Goal: Task Accomplishment & Management: Use online tool/utility

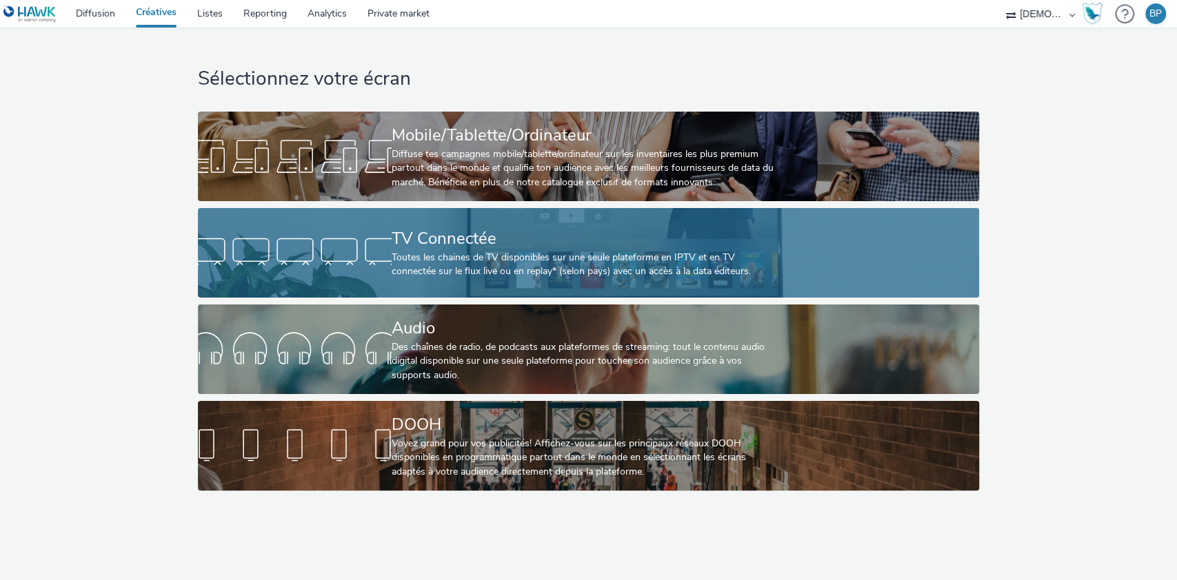
click at [614, 229] on div "TV Connectée" at bounding box center [586, 239] width 388 height 24
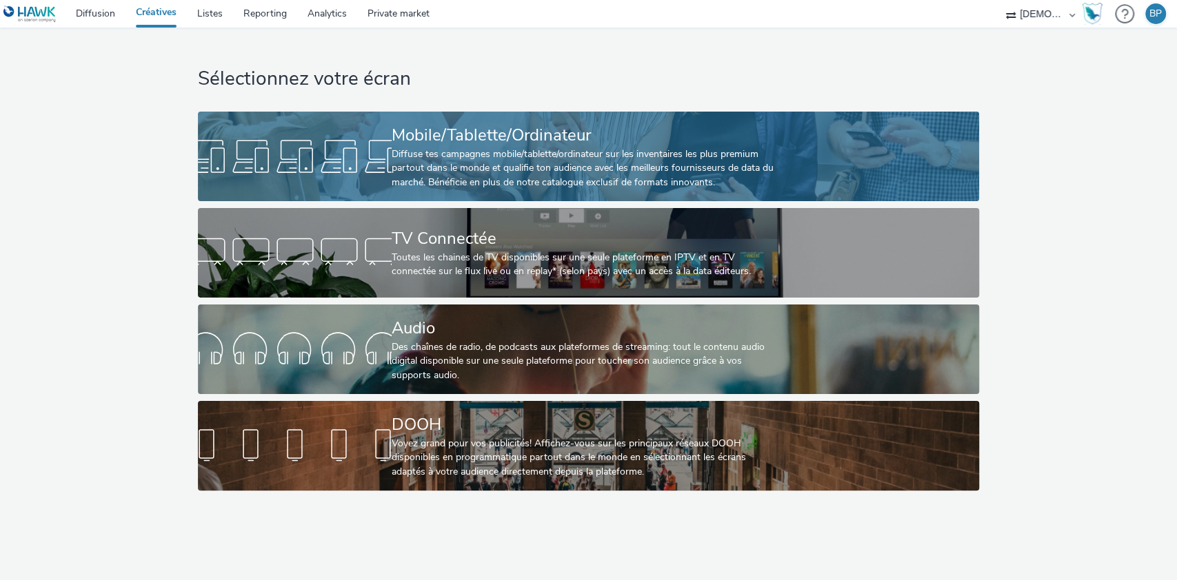
click at [437, 134] on div "Mobile/Tablette/Ordinateur" at bounding box center [586, 135] width 388 height 24
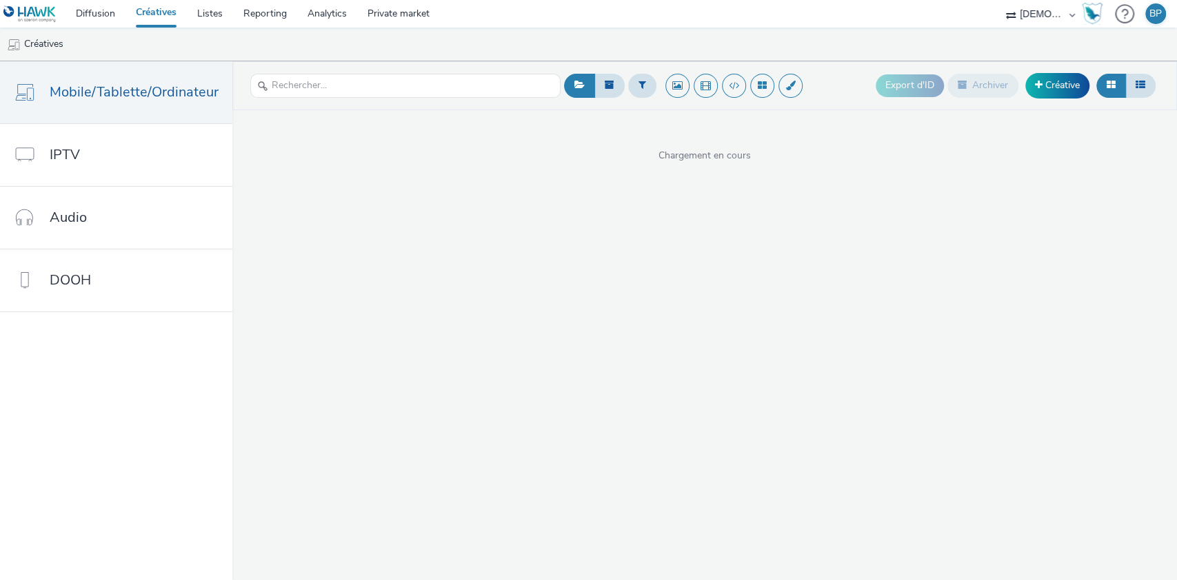
click at [1041, 105] on header "Export d'ID Archiver Créative" at bounding box center [704, 85] width 944 height 49
click at [1064, 80] on link "Créative" at bounding box center [1057, 85] width 64 height 25
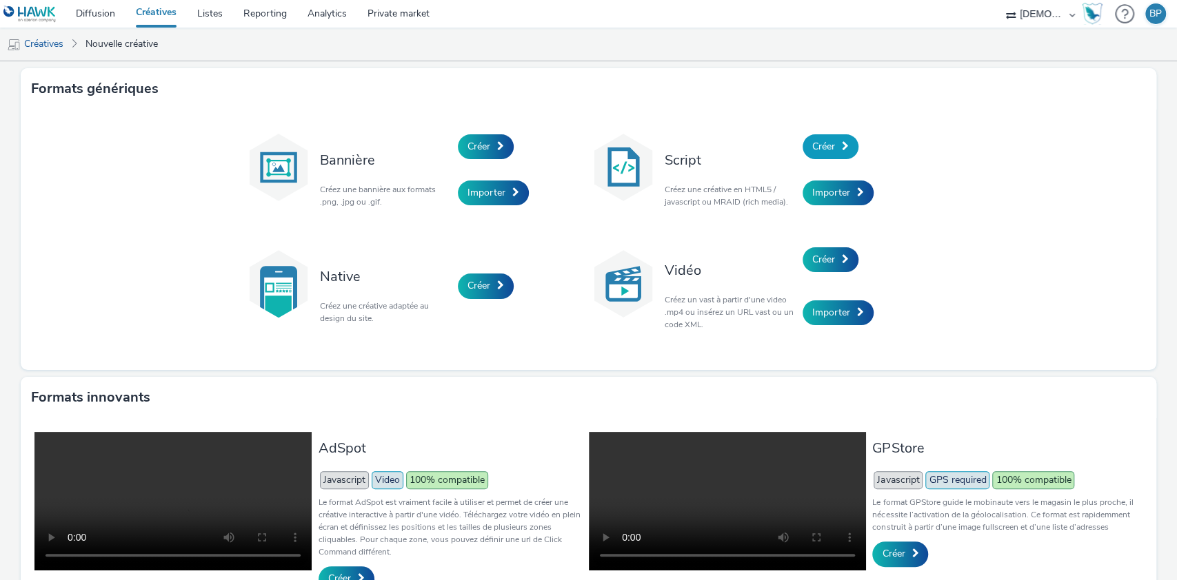
click at [830, 146] on link "Créer" at bounding box center [830, 146] width 56 height 25
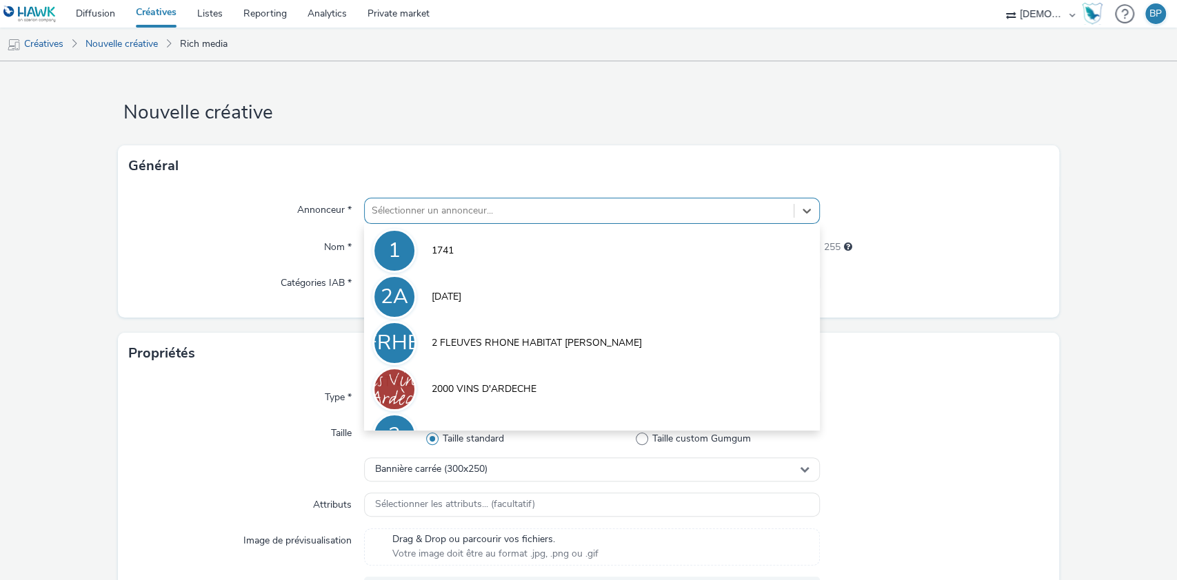
click at [445, 220] on div "Sélectionner un annonceur..." at bounding box center [579, 211] width 429 height 22
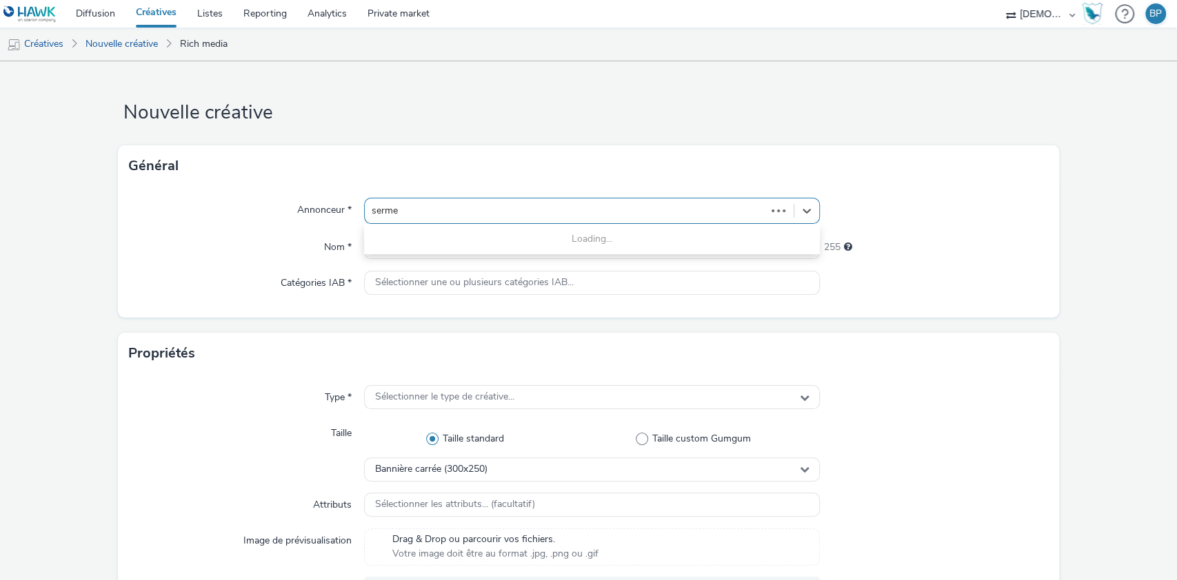
type input "sermes"
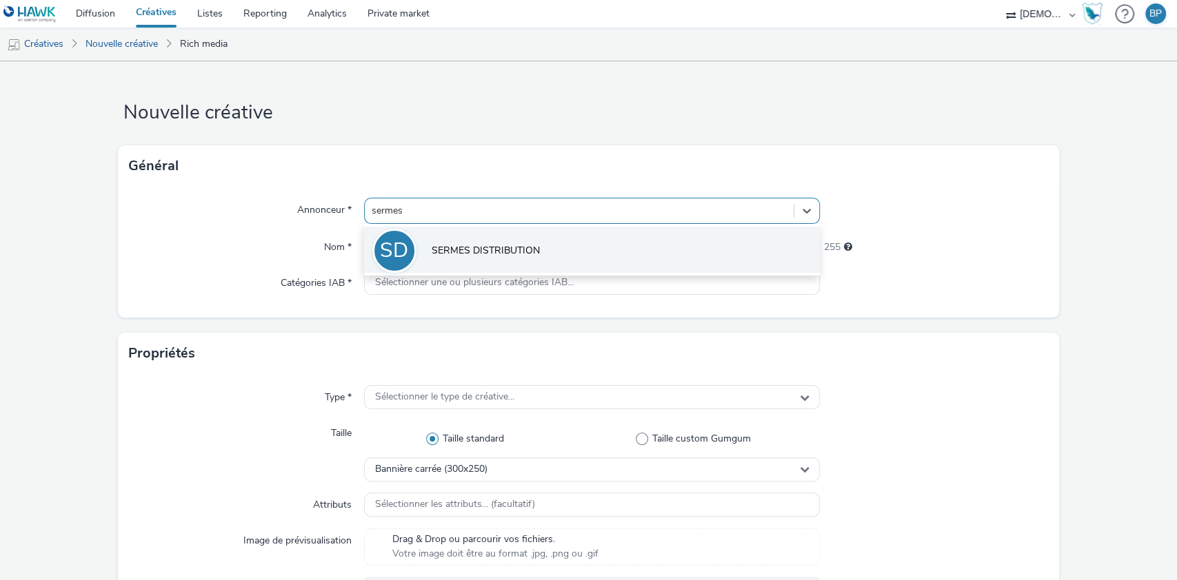
click at [467, 270] on li "SD SERMES DISTRIBUTION" at bounding box center [592, 250] width 456 height 46
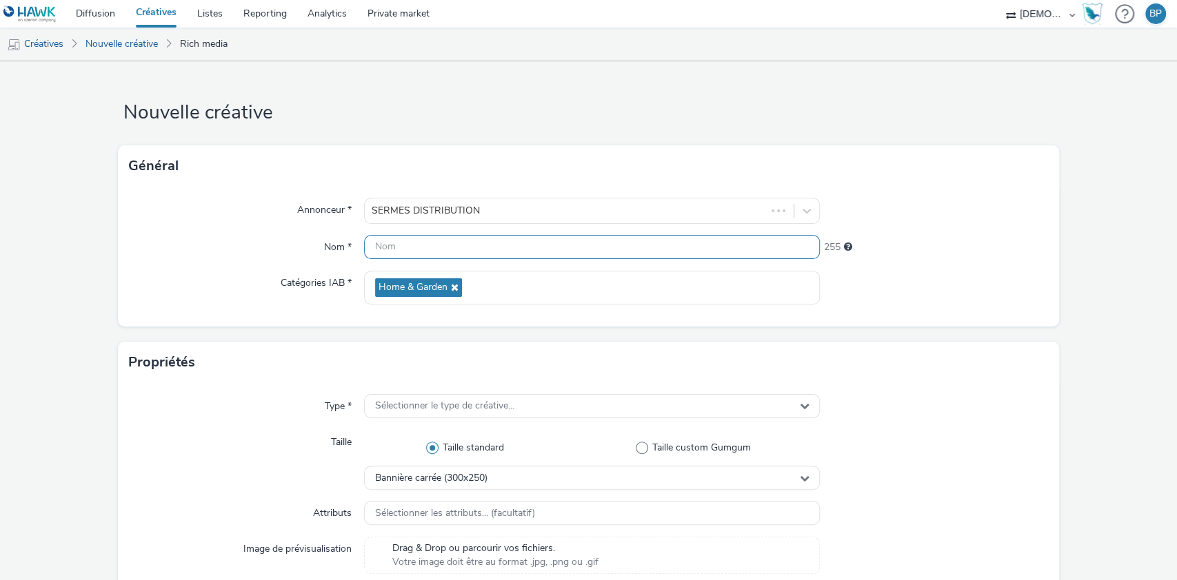
click at [481, 245] on input "text" at bounding box center [592, 247] width 456 height 24
type input "320x480_sermes"
click at [1004, 325] on div "Annonceur * SERMES DISTRIBUTION Nom * 320x480_sermes 241 Catégories IAB * Home …" at bounding box center [589, 257] width 942 height 140
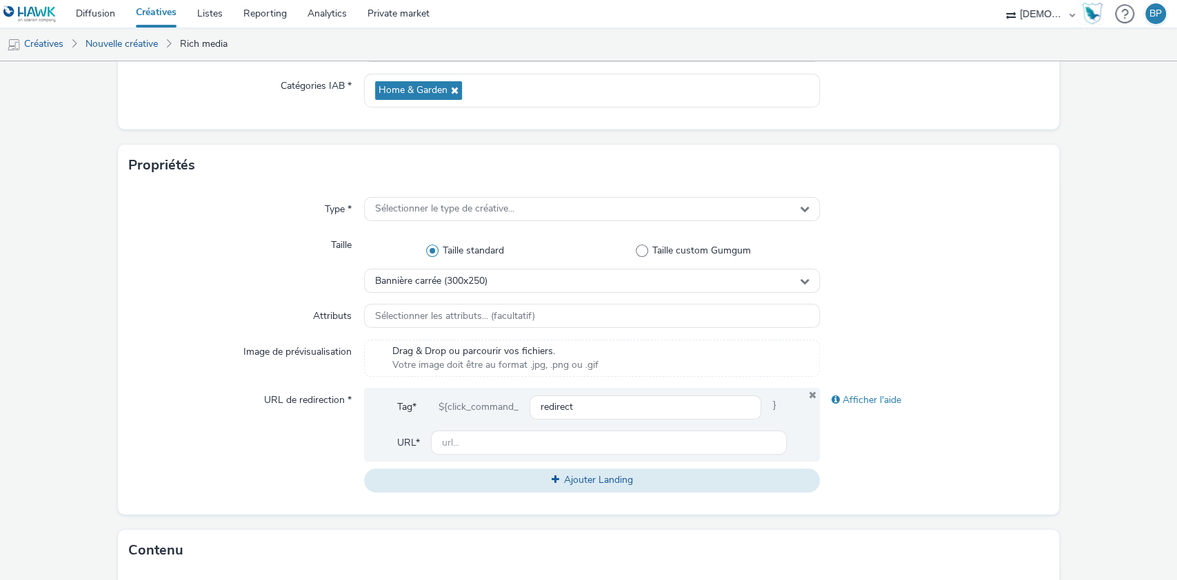
scroll to position [276, 0]
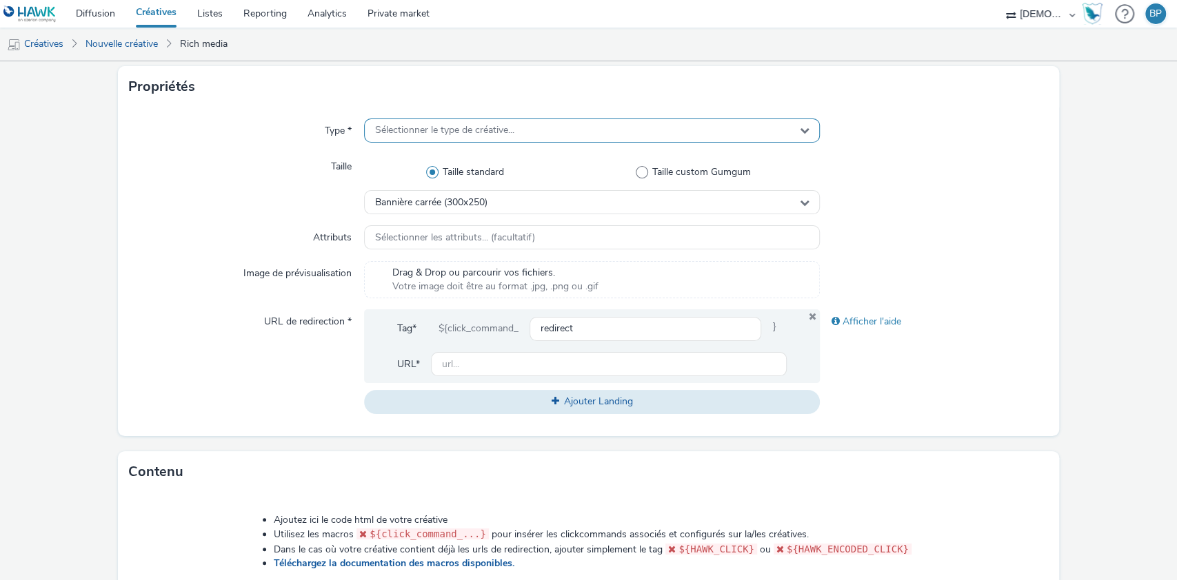
click at [452, 125] on span "Sélectionner le type de créative..." at bounding box center [444, 131] width 139 height 12
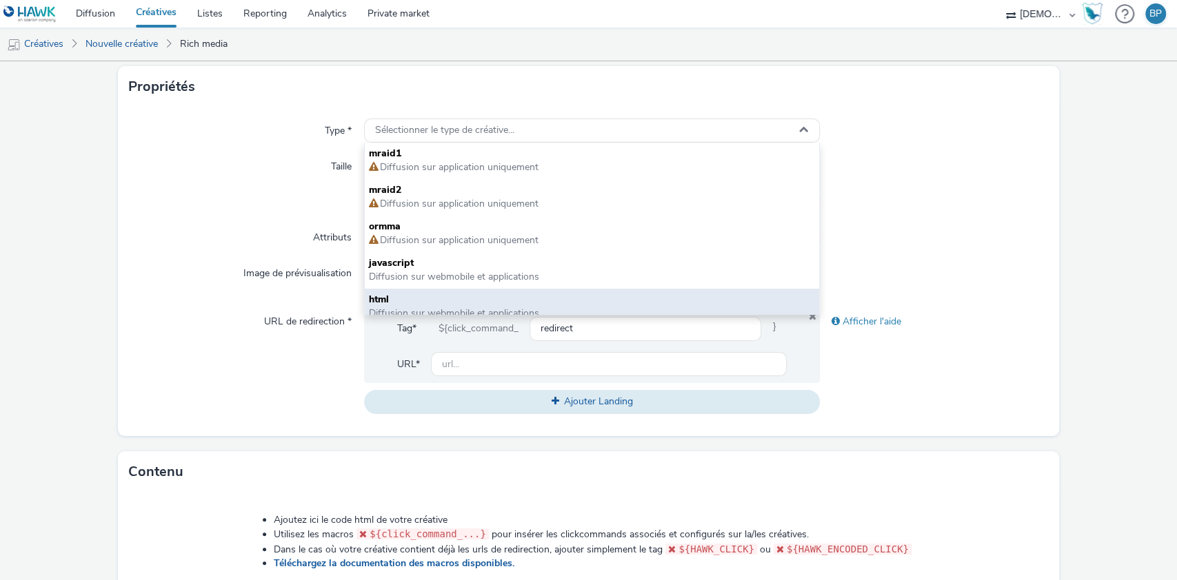
click at [392, 296] on span "html" at bounding box center [592, 300] width 447 height 14
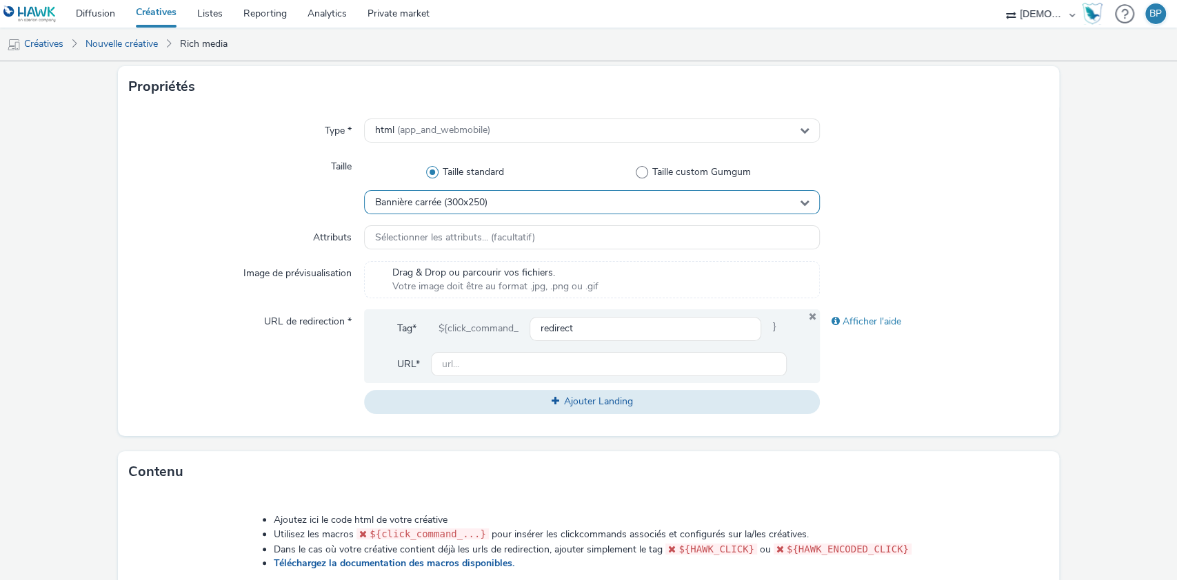
click at [485, 214] on div "Bannière carrée (300x250)" at bounding box center [592, 202] width 456 height 24
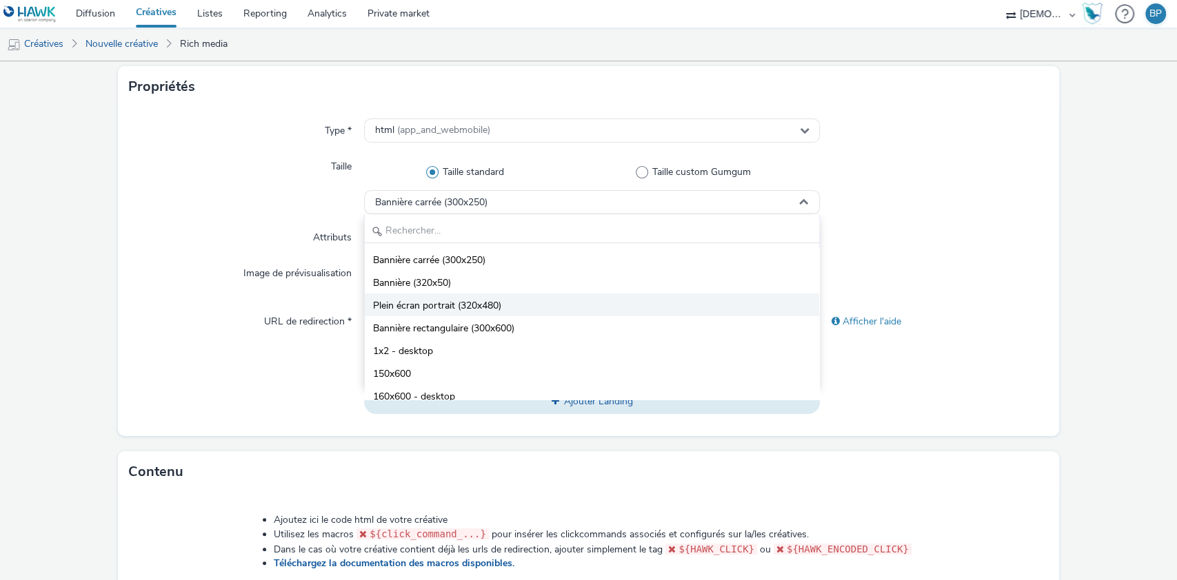
click at [467, 309] on span "Plein écran portrait (320x480)" at bounding box center [437, 306] width 128 height 14
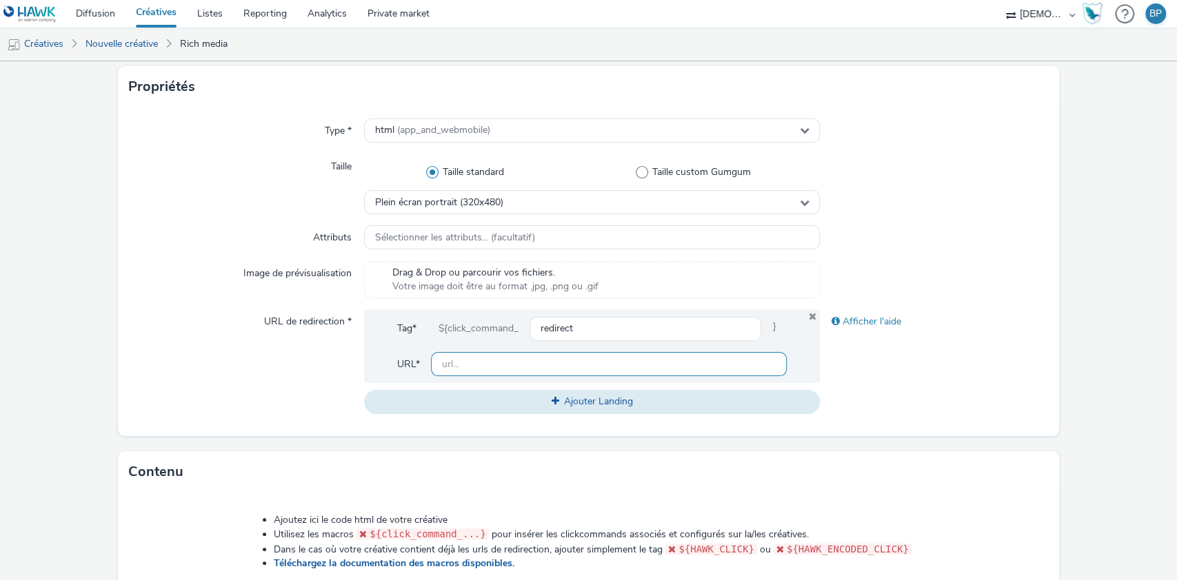
click at [483, 356] on input "text" at bounding box center [609, 364] width 356 height 24
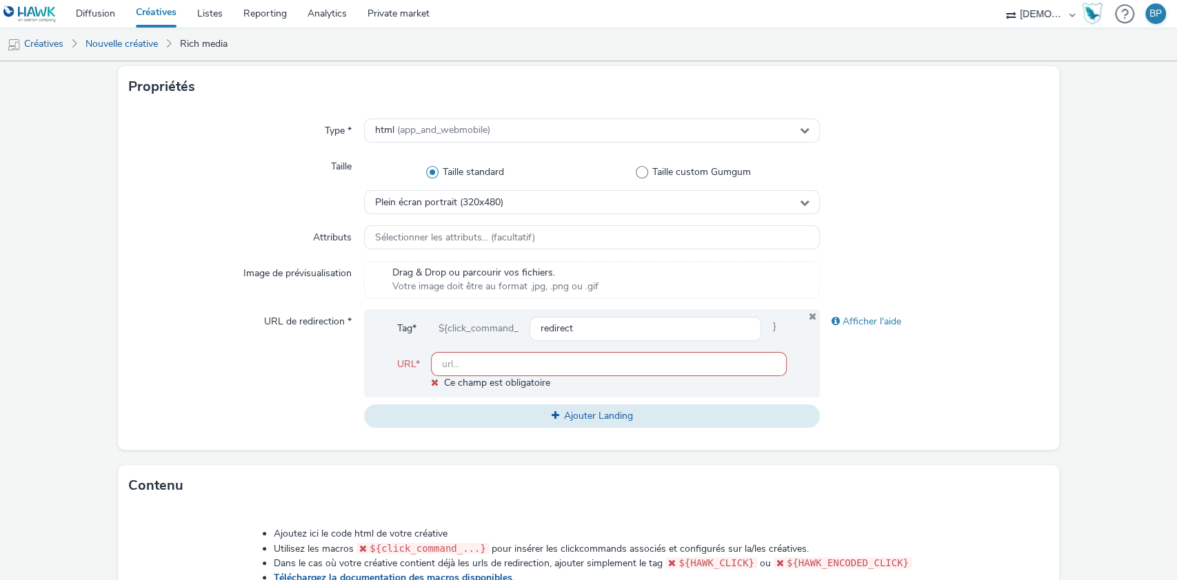
paste input "[URL][DOMAIN_NAME]"
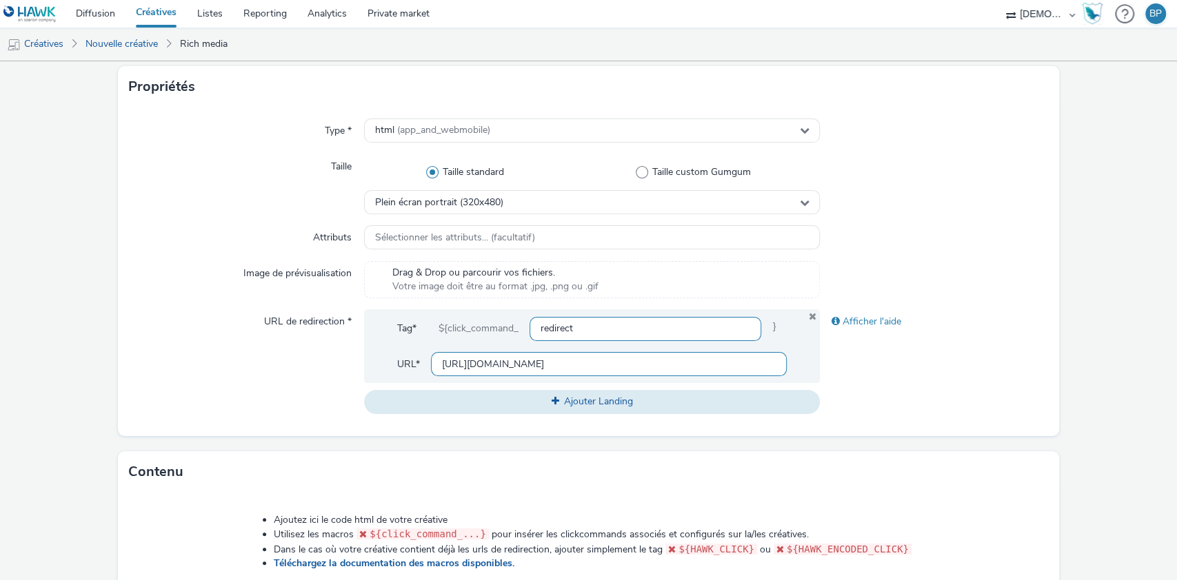
scroll to position [0, 112]
type input "[URL][DOMAIN_NAME]"
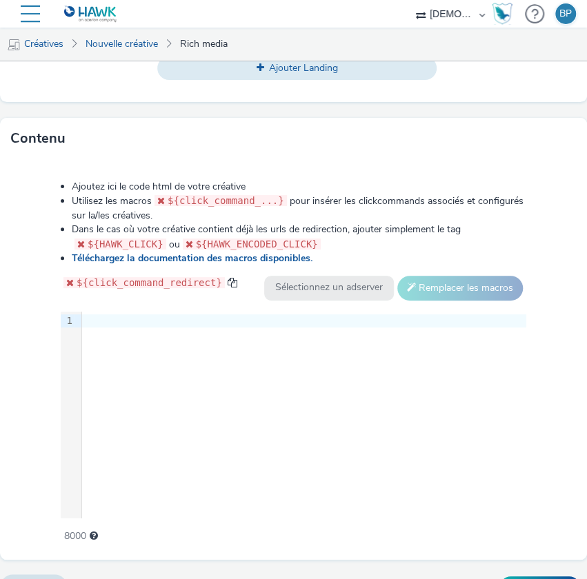
scroll to position [640, 0]
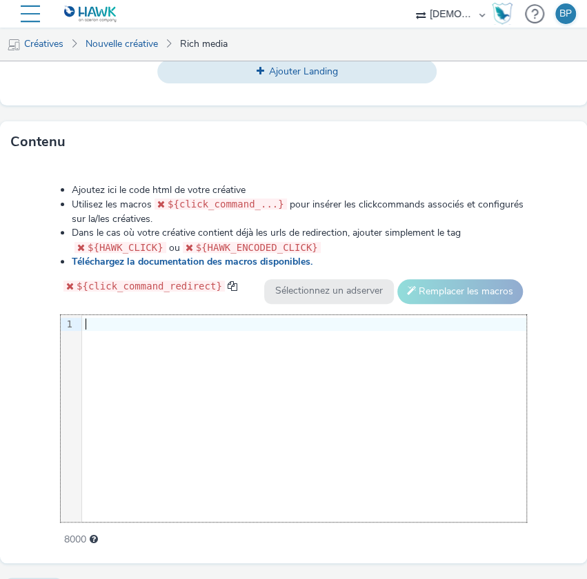
click at [136, 359] on div "9 1 ›" at bounding box center [293, 418] width 465 height 207
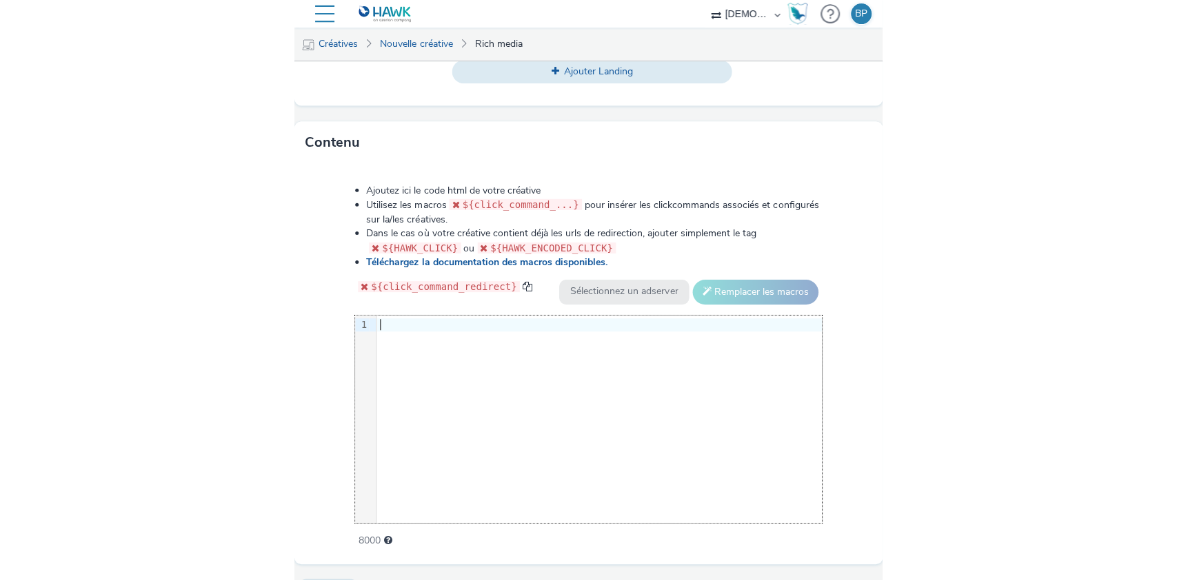
scroll to position [82, 38]
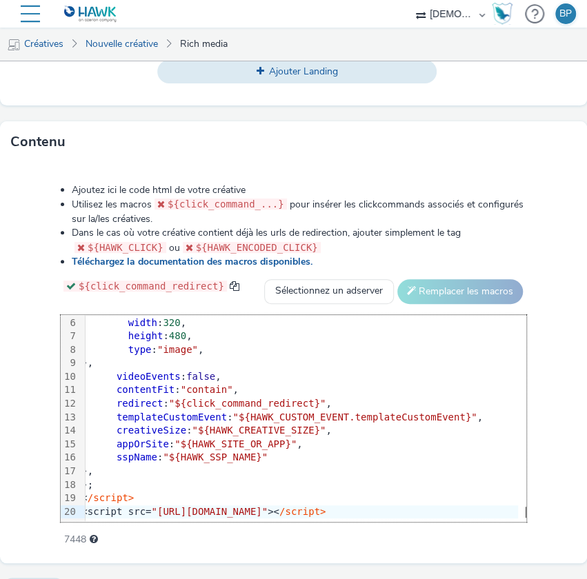
click at [529, 488] on div "Ajoutez ici le code html de votre créative Utilisez les macros ${click_command_…" at bounding box center [293, 357] width 565 height 367
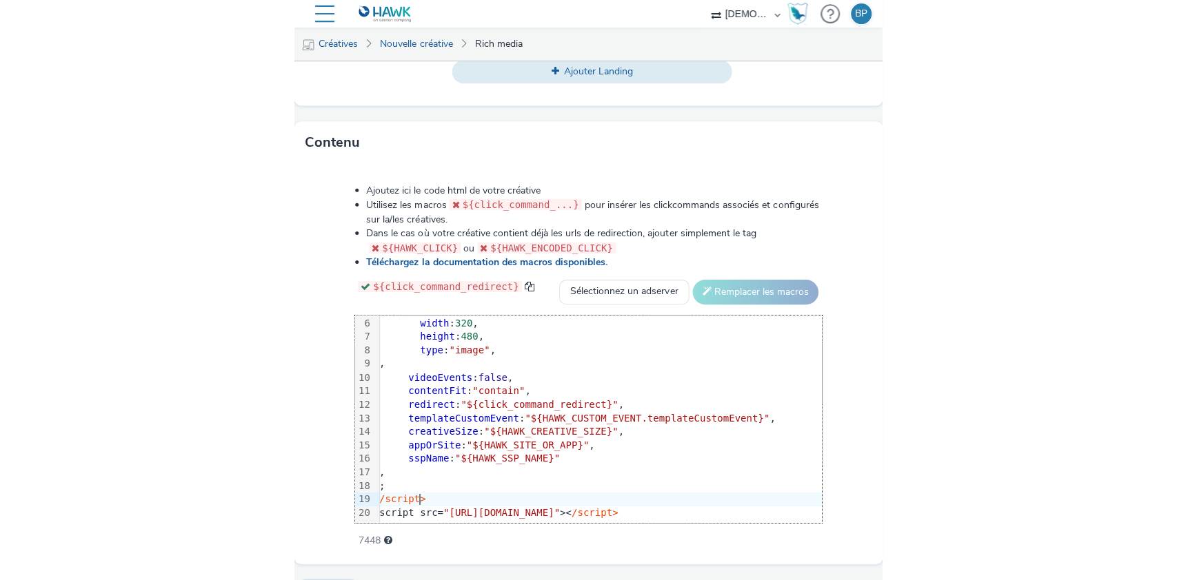
scroll to position [629, 0]
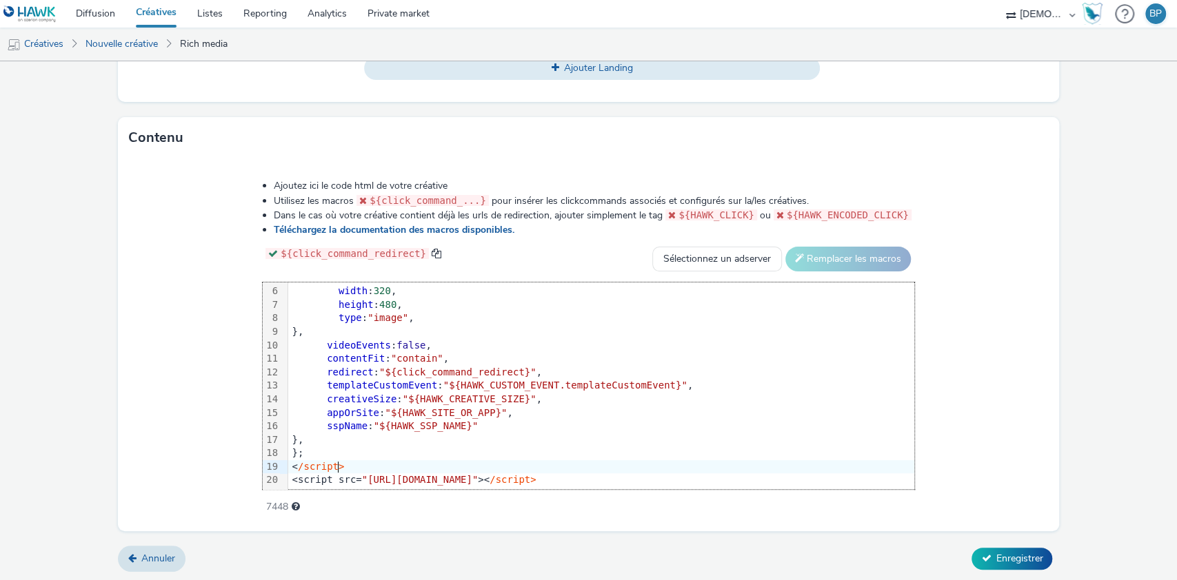
click at [995, 547] on div "Annuler Enregistrer" at bounding box center [589, 559] width 942 height 25
click at [997, 555] on span "Enregistrer" at bounding box center [1018, 558] width 47 height 13
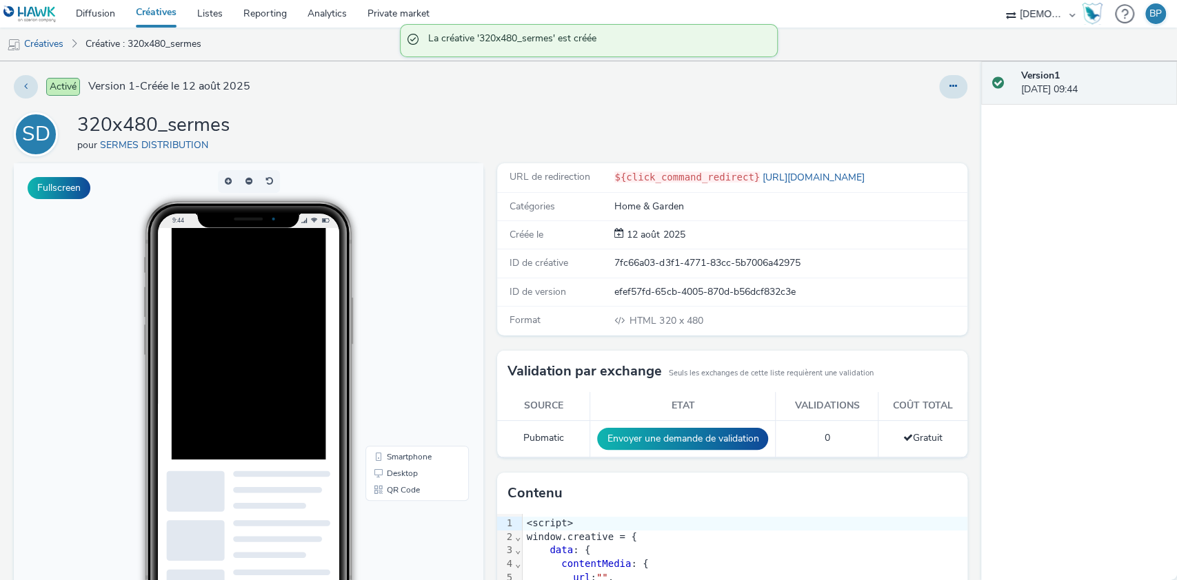
click at [954, 80] on div "Activé Version 1 - Créée le [DATE] SD 320x480_sermes pour SERMES DISTRIBUTION F…" at bounding box center [490, 320] width 981 height 519
click at [944, 83] on button at bounding box center [953, 86] width 28 height 23
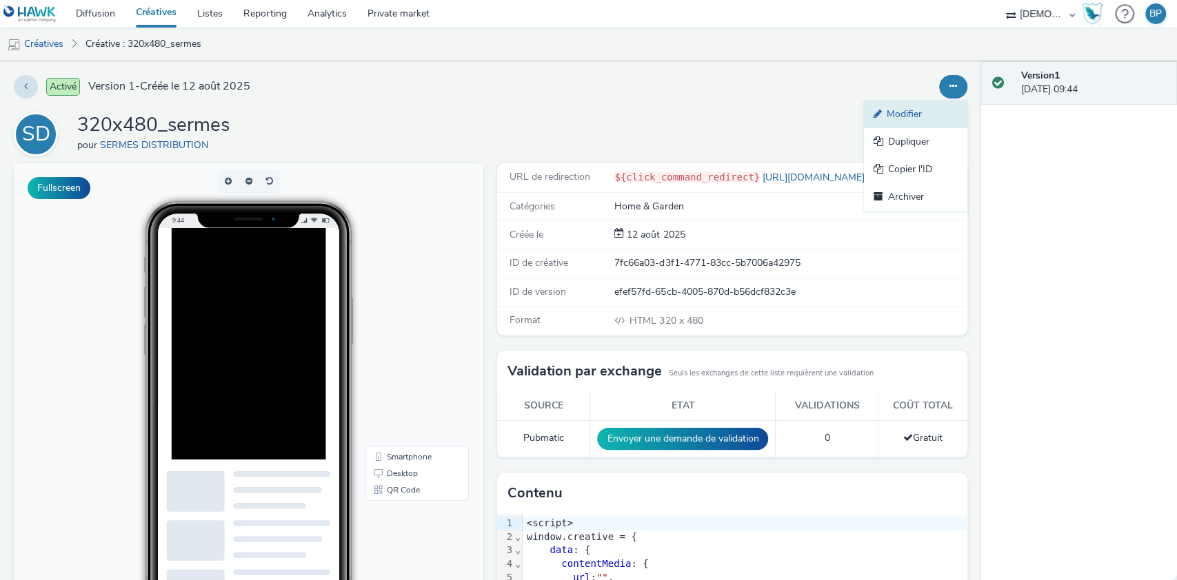
click at [895, 122] on link "Modifier" at bounding box center [915, 115] width 103 height 28
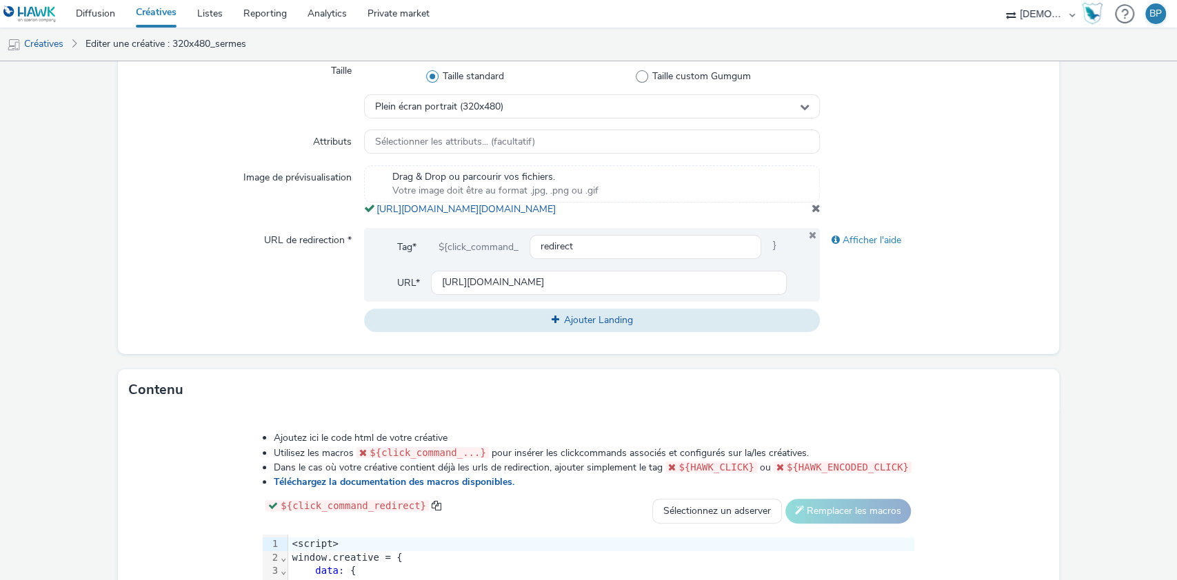
scroll to position [459, 0]
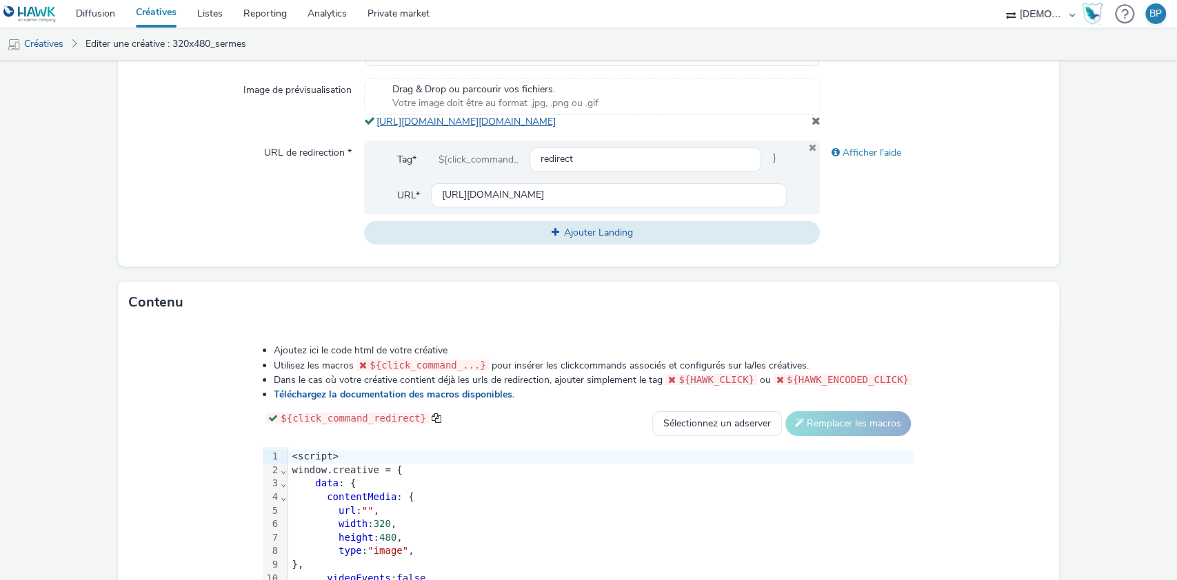
copy link "[URL][DOMAIN_NAME][DOMAIN_NAME]"
drag, startPoint x: 763, startPoint y: 132, endPoint x: 372, endPoint y: 119, distance: 391.7
click at [372, 119] on div "Drag & Drop ou parcourir vos fichiers. Votre image doit être au format .jpg, .p…" at bounding box center [592, 103] width 456 height 51
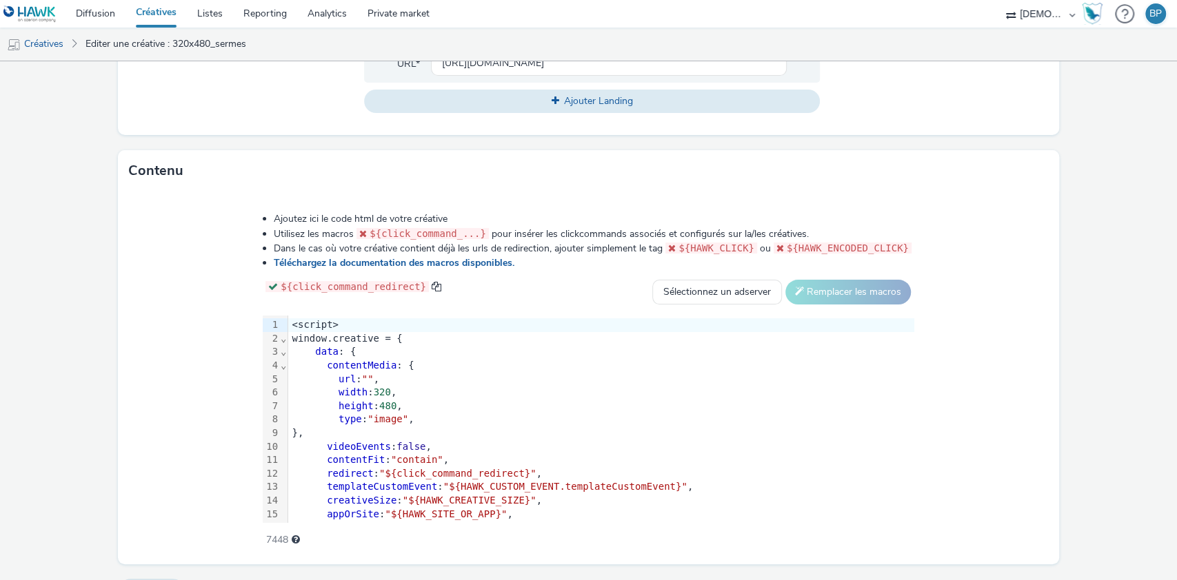
scroll to position [638, 0]
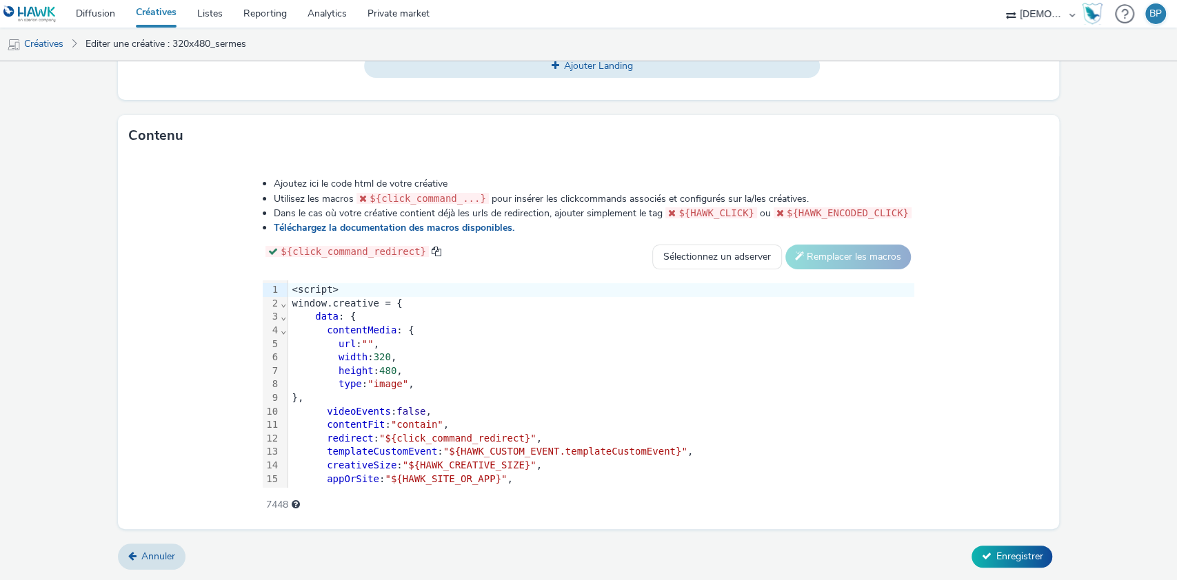
click at [365, 339] on span """" at bounding box center [368, 343] width 12 height 11
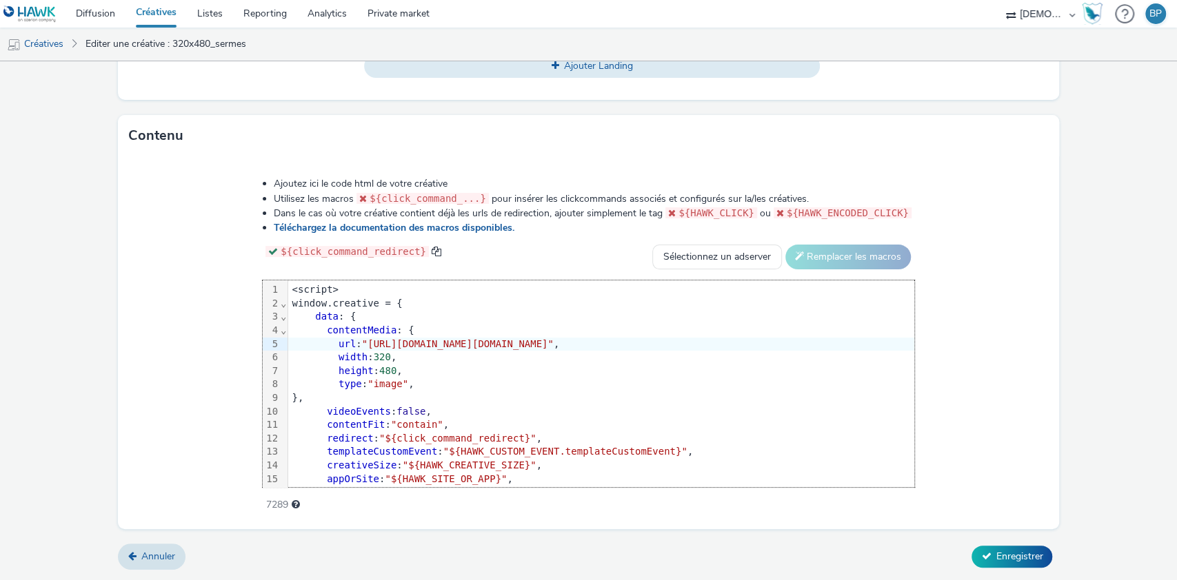
scroll to position [0, 160]
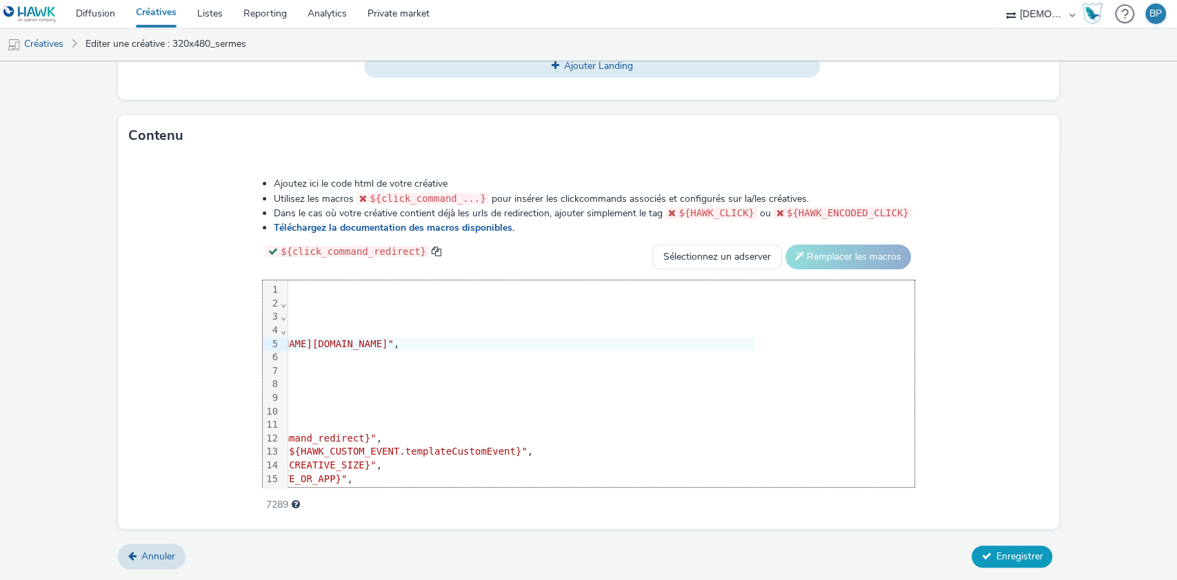
click at [1012, 556] on span "Enregistrer" at bounding box center [1018, 556] width 47 height 13
